Goal: Book appointment/travel/reservation

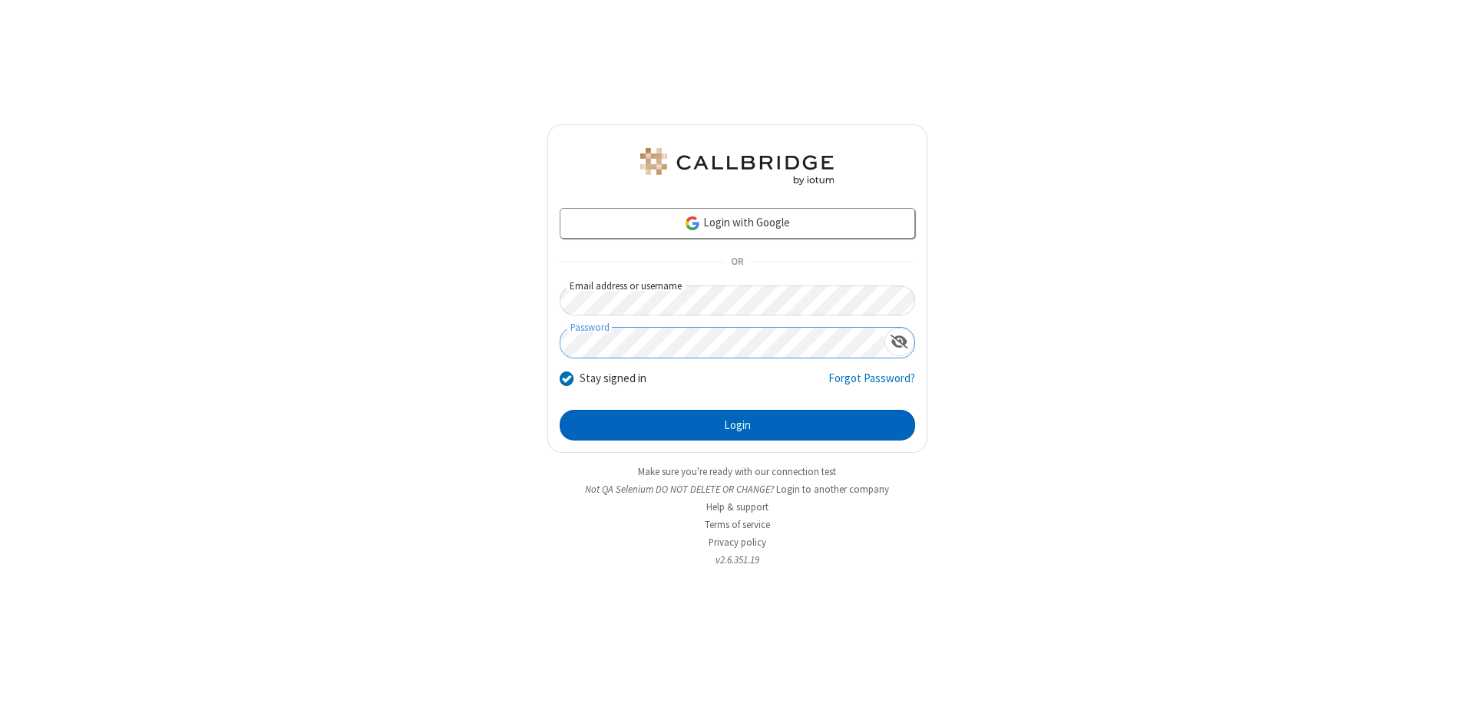
click at [737, 425] on button "Login" at bounding box center [737, 425] width 355 height 31
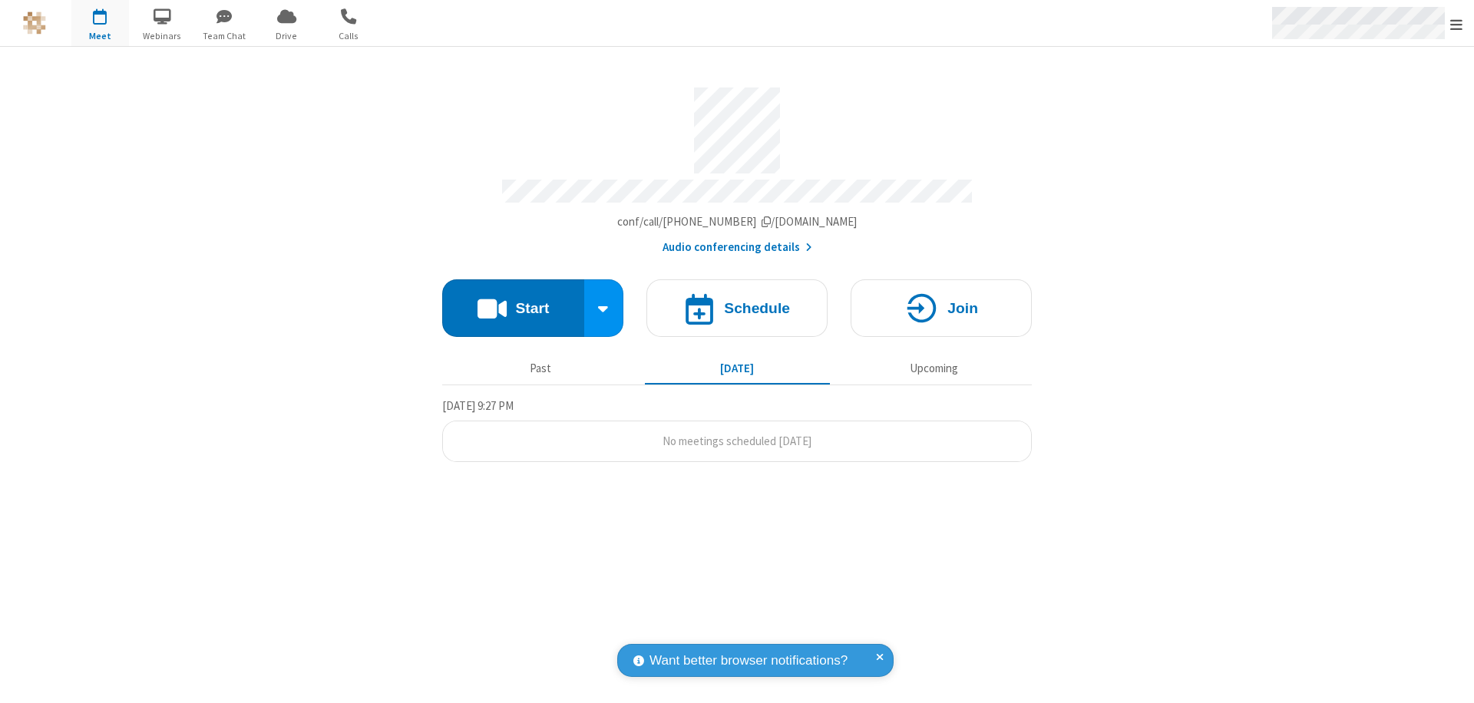
click at [1456, 24] on span "Open menu" at bounding box center [1456, 24] width 12 height 15
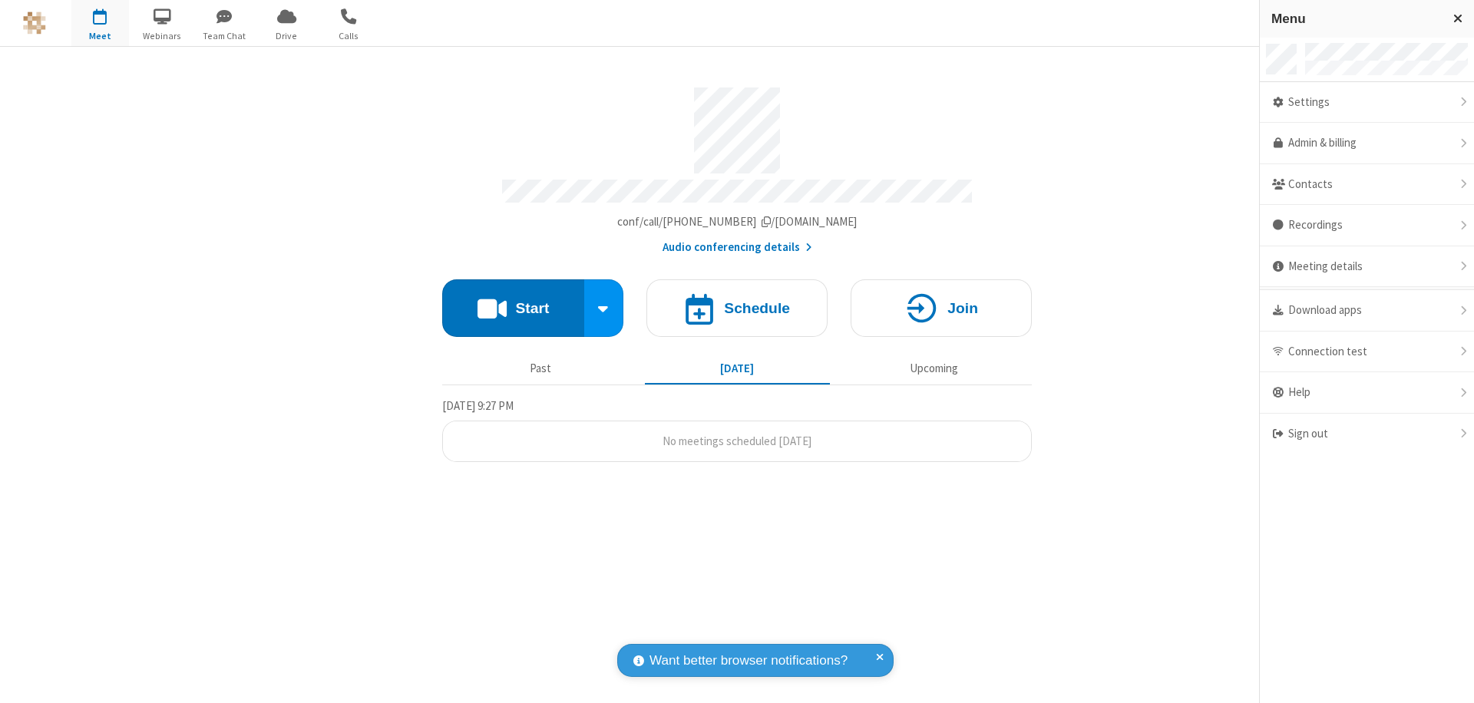
click at [100, 23] on span "button" at bounding box center [100, 16] width 58 height 26
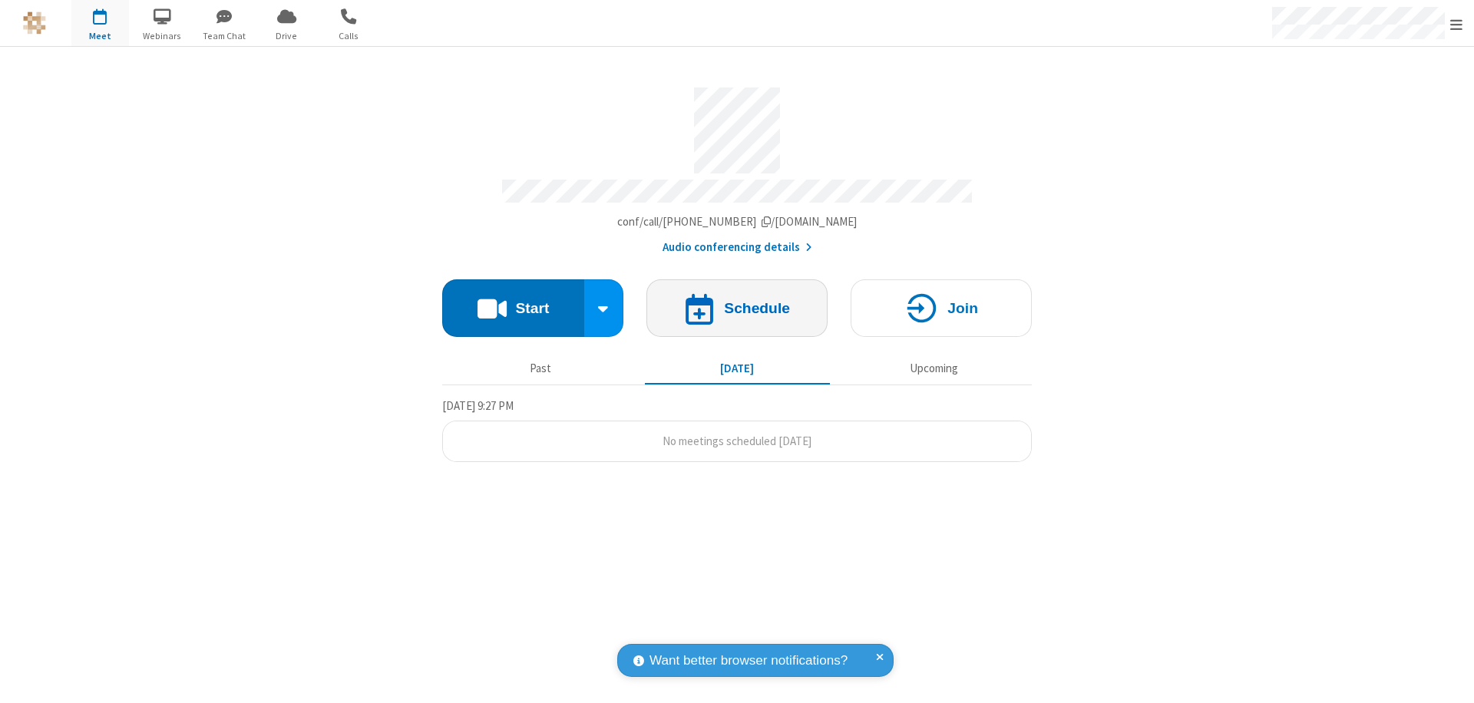
click at [737, 301] on h4 "Schedule" at bounding box center [757, 308] width 66 height 15
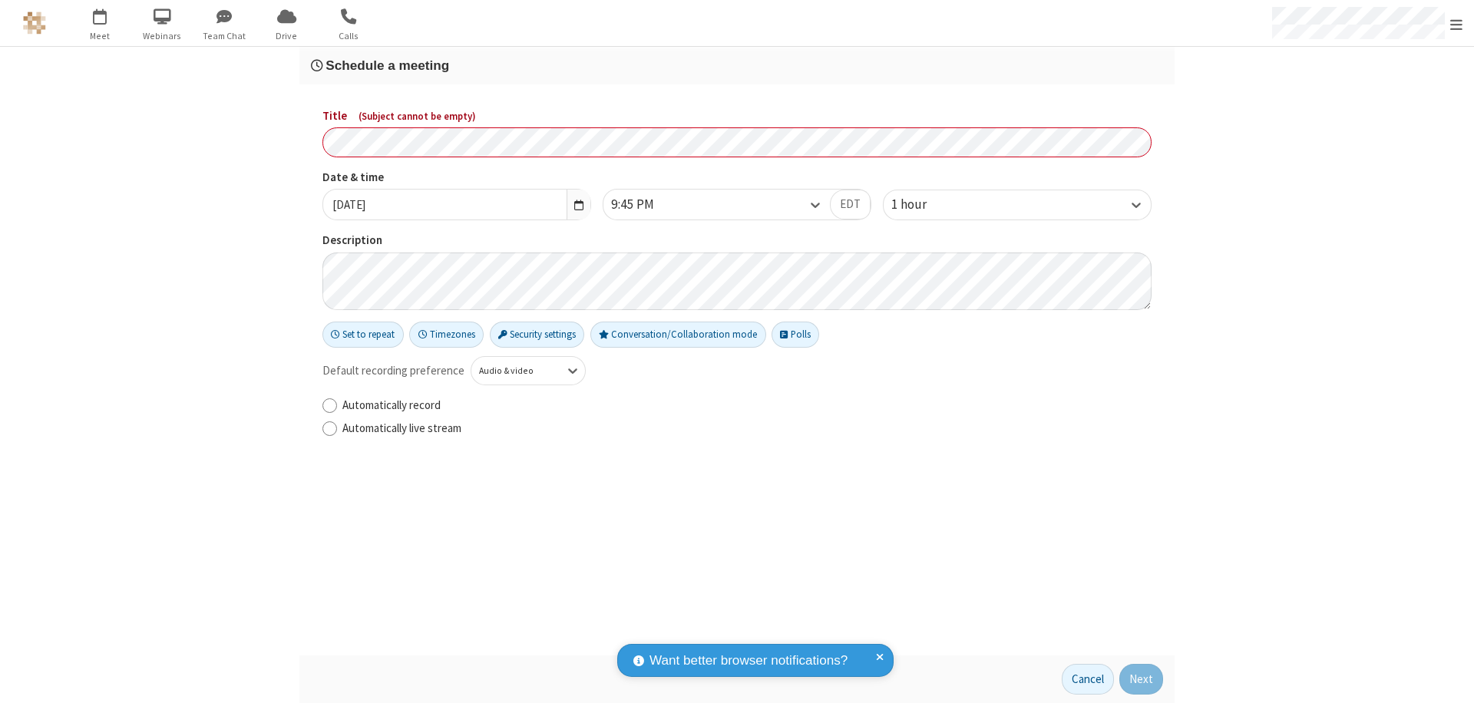
click at [737, 65] on h3 "Schedule a meeting" at bounding box center [737, 65] width 852 height 15
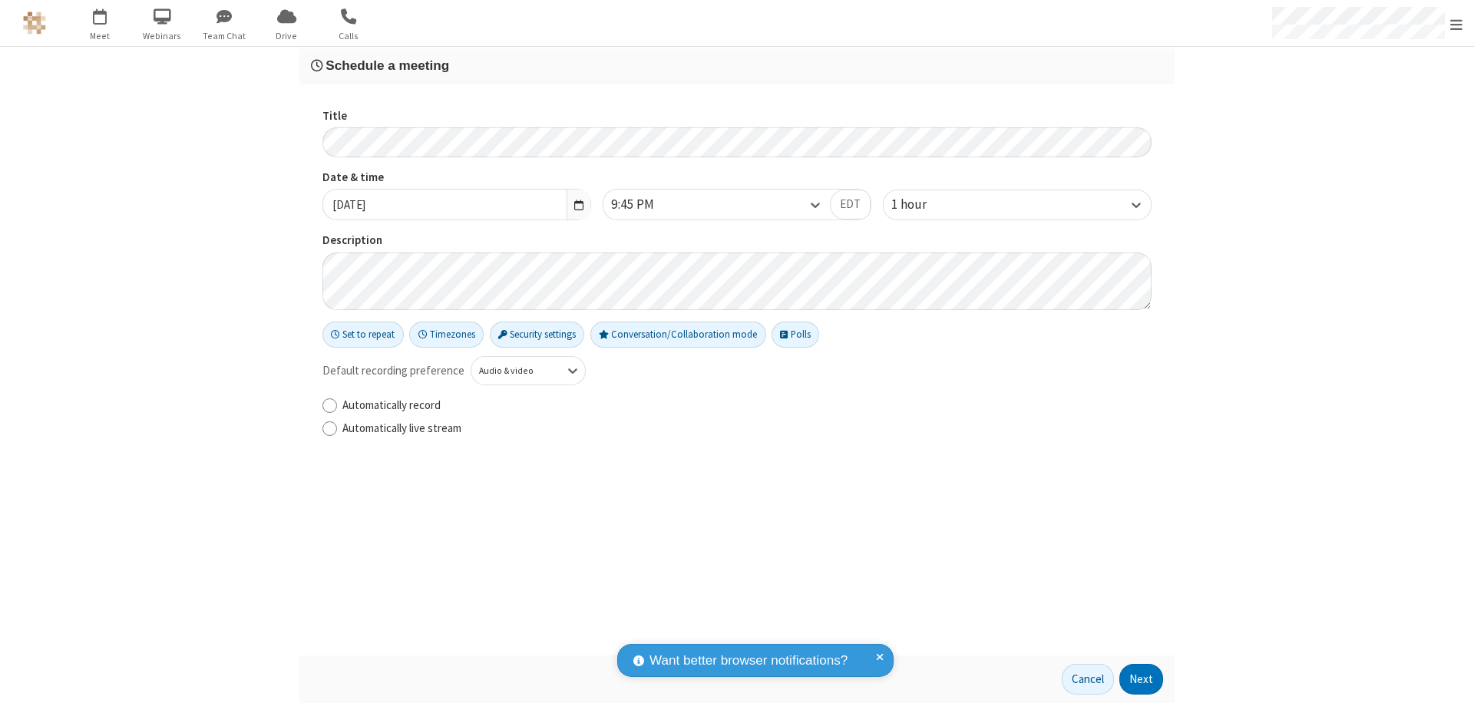
click at [1142, 679] on button "Next" at bounding box center [1141, 679] width 44 height 31
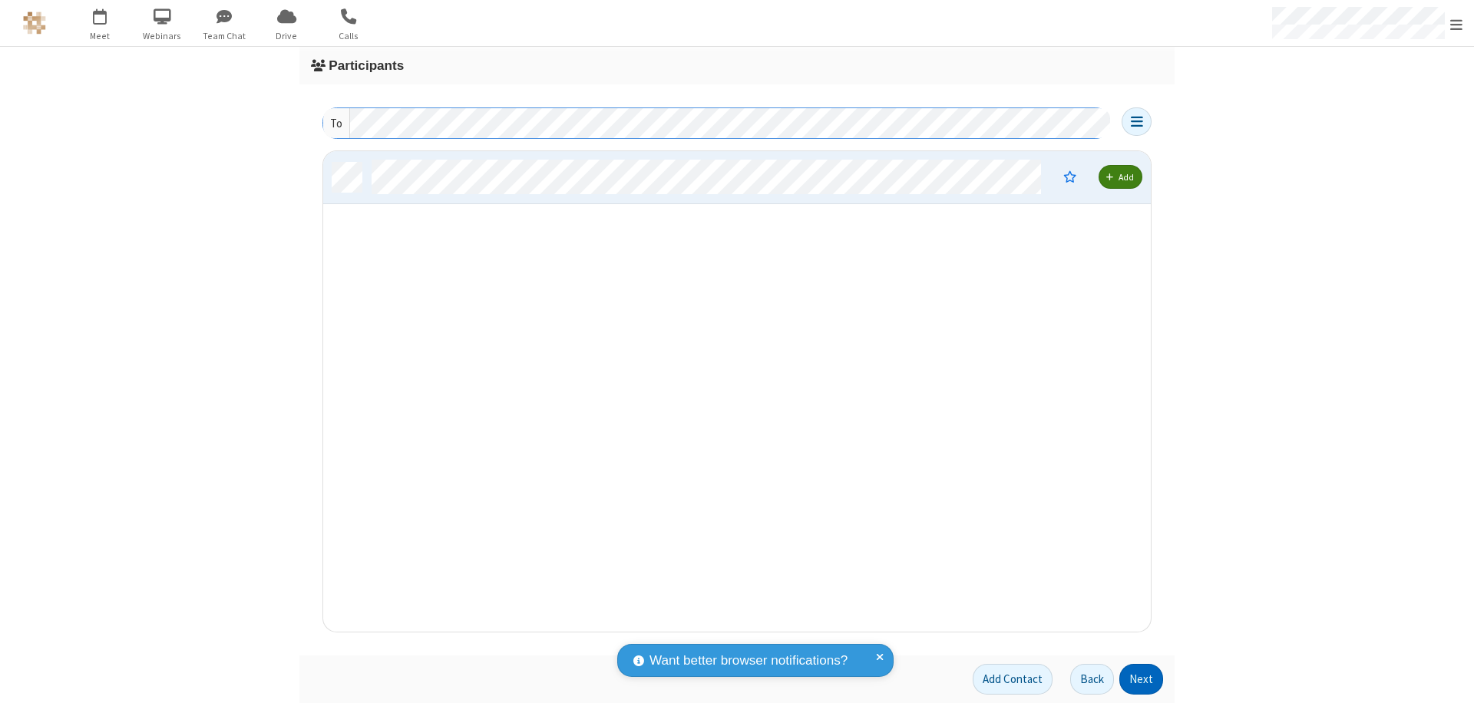
click at [1142, 679] on button "Next" at bounding box center [1141, 679] width 44 height 31
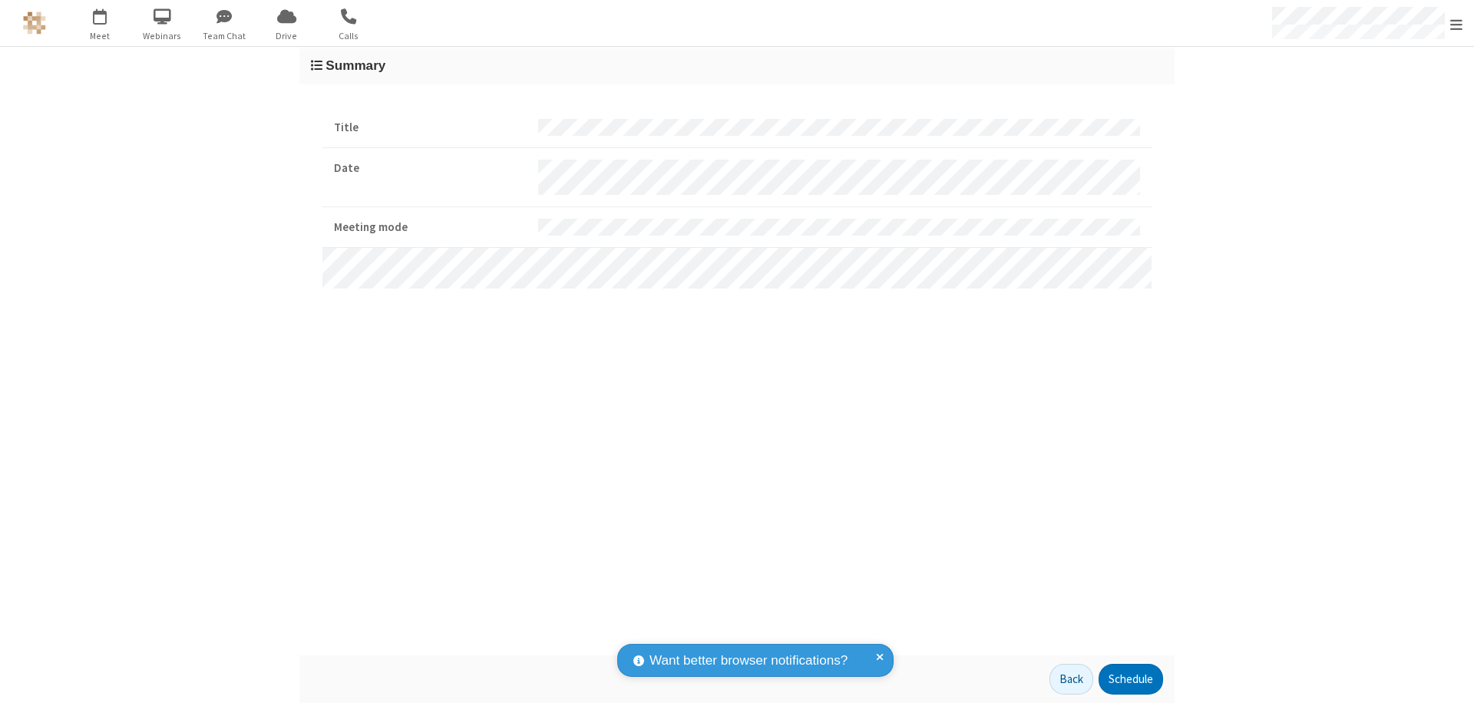
click at [1130, 679] on button "Schedule" at bounding box center [1131, 679] width 64 height 31
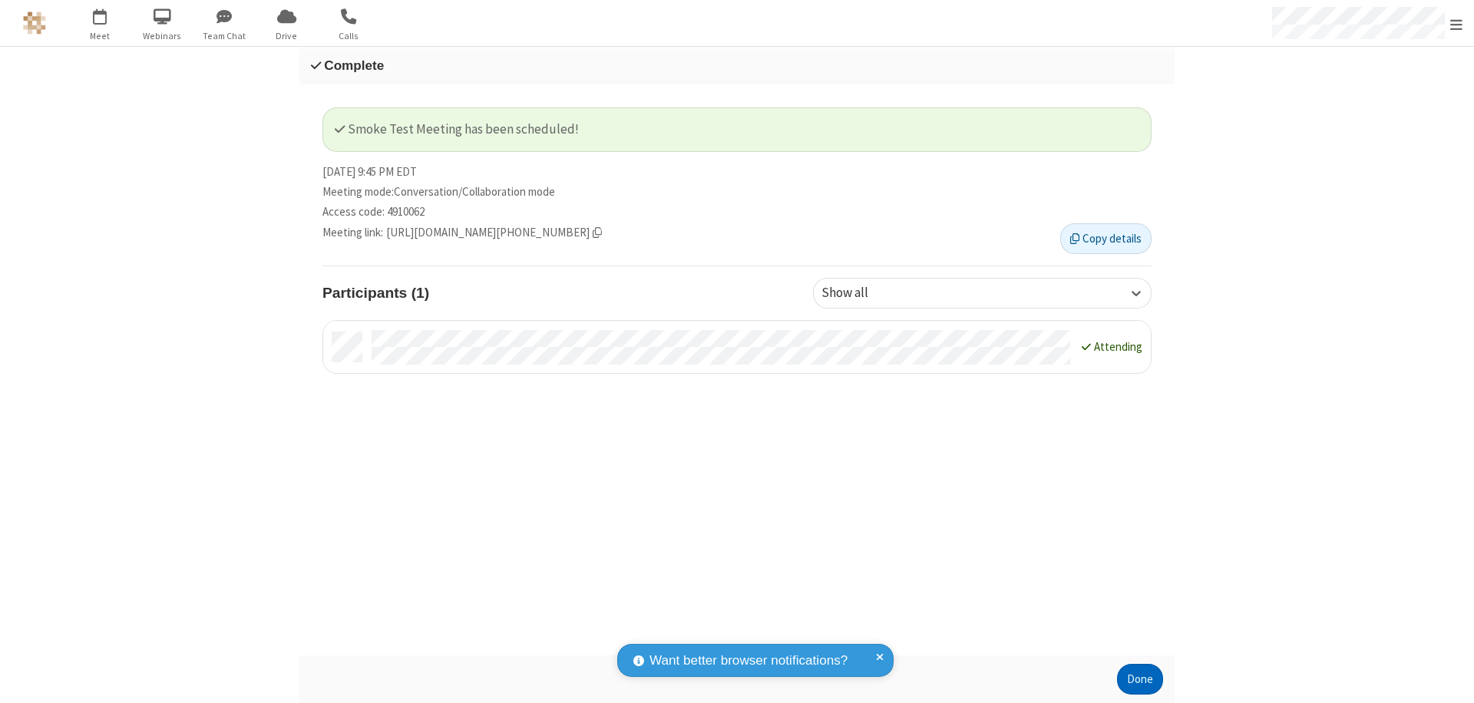
click at [1140, 679] on button "Done" at bounding box center [1140, 679] width 46 height 31
